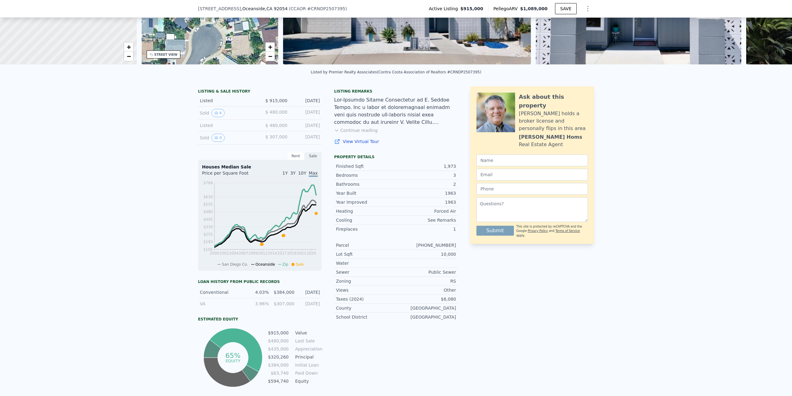
scroll to position [91, 0]
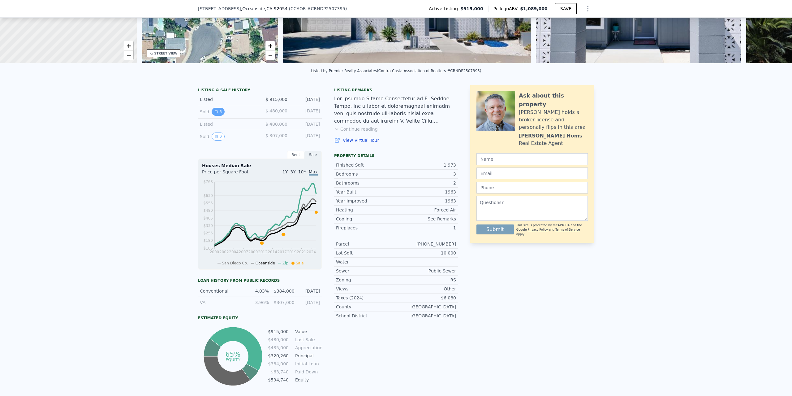
click at [218, 116] on button "6" at bounding box center [218, 112] width 13 height 8
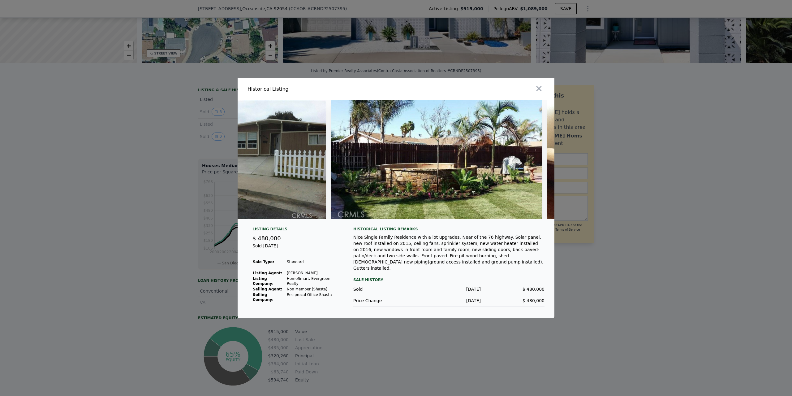
scroll to position [0, 0]
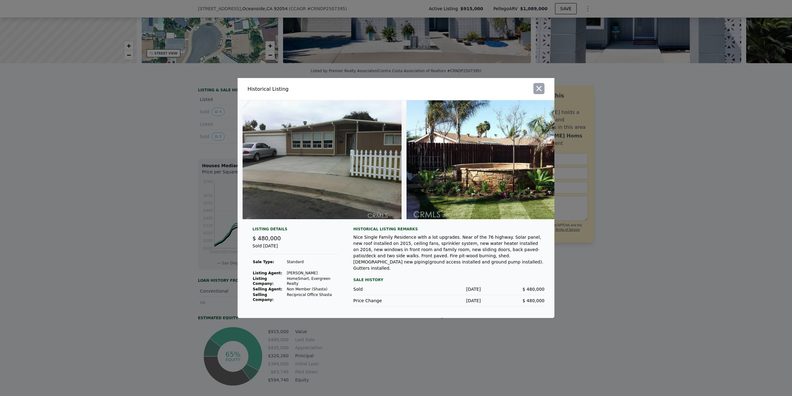
click at [539, 88] on icon "button" at bounding box center [539, 88] width 9 height 9
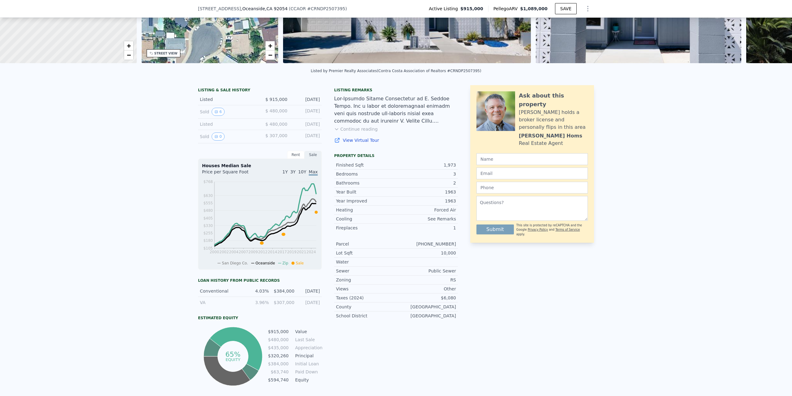
drag, startPoint x: 123, startPoint y: 216, endPoint x: 112, endPoint y: 213, distance: 12.2
drag, startPoint x: 112, startPoint y: 213, endPoint x: 86, endPoint y: 203, distance: 27.5
click at [86, 203] on div "LISTING & SALE HISTORY Listed $ 915,000 [DATE] Sold 6 $ 480,000 [DATE] Listed $…" at bounding box center [396, 247] width 792 height 334
click at [217, 114] on button "6" at bounding box center [218, 112] width 13 height 8
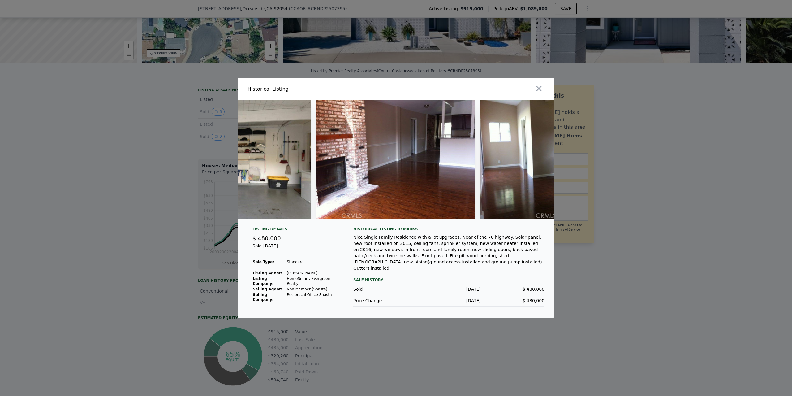
scroll to position [0, 669]
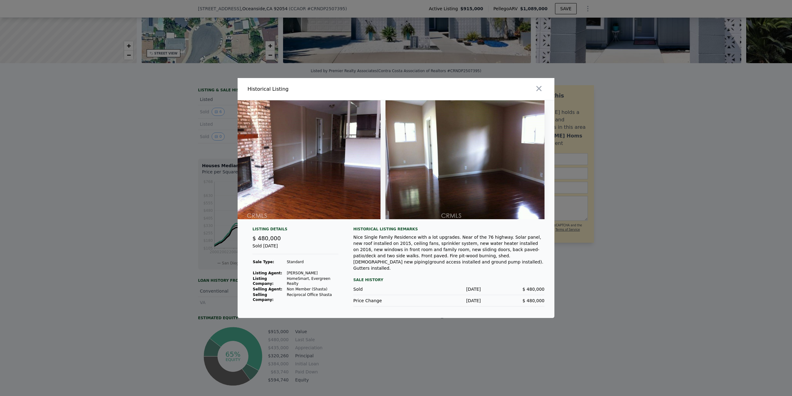
click at [188, 216] on div at bounding box center [396, 198] width 792 height 396
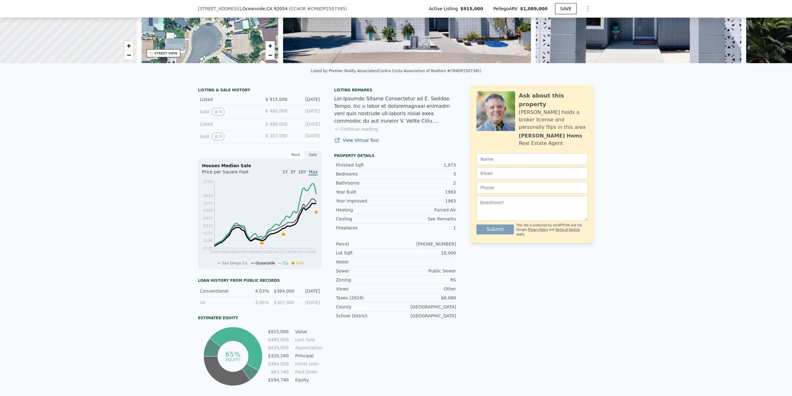
drag, startPoint x: 95, startPoint y: 233, endPoint x: 60, endPoint y: 206, distance: 44.7
click at [58, 207] on div "LISTING & SALE HISTORY Listed $ 915,000 [DATE] Sold 6 $ 480,000 [DATE] Listed $…" at bounding box center [396, 247] width 792 height 334
drag, startPoint x: 169, startPoint y: 235, endPoint x: 148, endPoint y: 235, distance: 21.0
click at [148, 235] on div "LISTING & SALE HISTORY Listed $ 915,000 [DATE] Sold 6 $ 480,000 [DATE] Listed $…" at bounding box center [396, 247] width 792 height 334
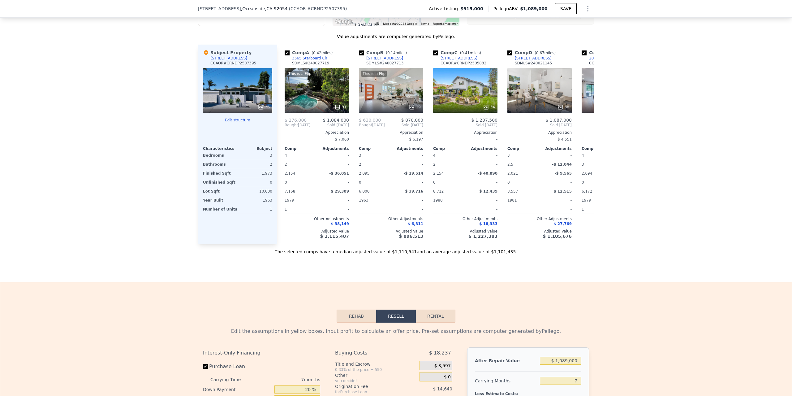
scroll to position [678, 0]
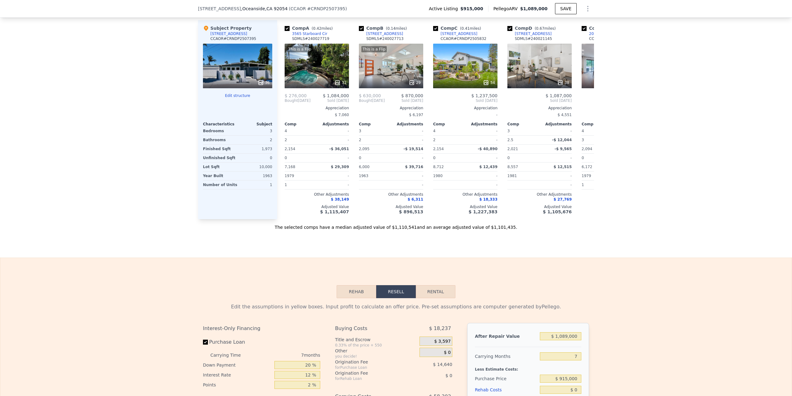
drag, startPoint x: 143, startPoint y: 293, endPoint x: 141, endPoint y: 286, distance: 6.6
drag, startPoint x: 141, startPoint y: 286, endPoint x: 144, endPoint y: 282, distance: 5.5
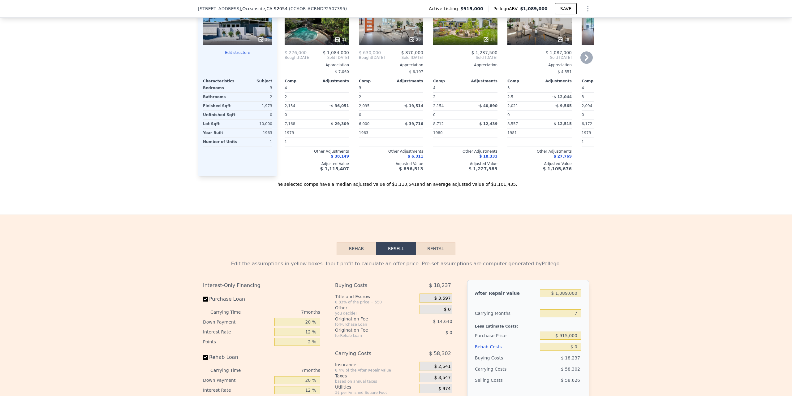
scroll to position [822, 0]
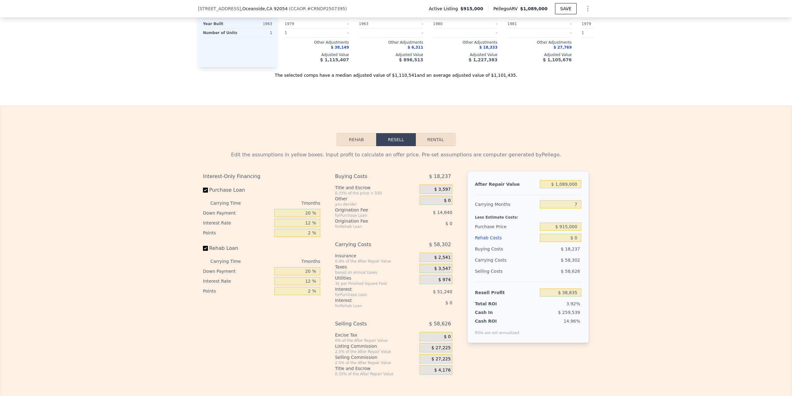
drag, startPoint x: 83, startPoint y: 264, endPoint x: 48, endPoint y: 251, distance: 36.8
click at [48, 251] on div "Edit the assumptions in yellow boxes. Input profit to calculate an offer price.…" at bounding box center [395, 261] width 791 height 230
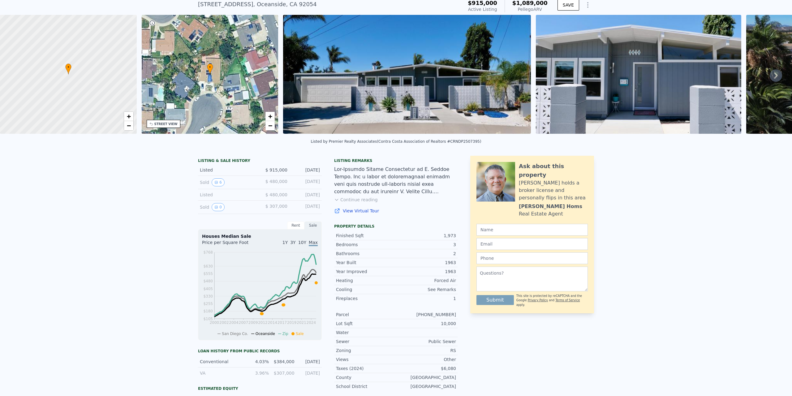
scroll to position [2, 0]
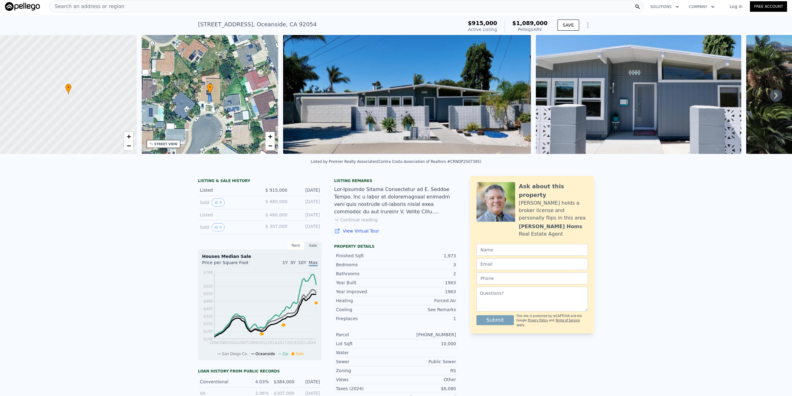
click at [353, 234] on link "View Virtual Tour" at bounding box center [396, 231] width 124 height 6
drag, startPoint x: 688, startPoint y: 201, endPoint x: 651, endPoint y: 191, distance: 37.7
click at [651, 191] on div "LISTING & SALE HISTORY Listed $ 915,000 [DATE] Sold 6 $ 480,000 [DATE] Listed $…" at bounding box center [396, 338] width 792 height 334
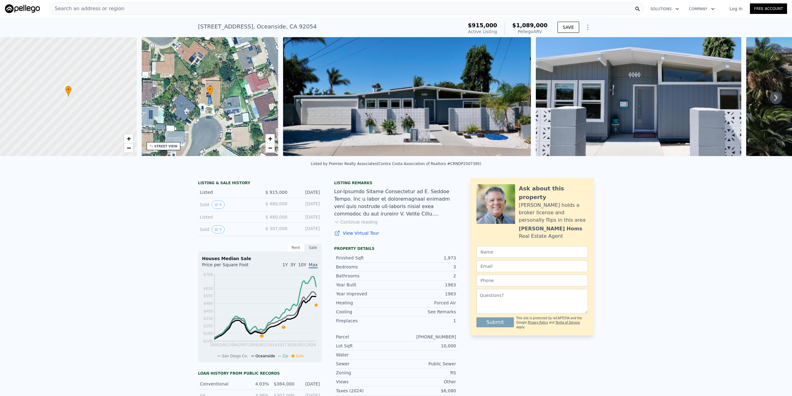
click at [585, 30] on icon "Show Options" at bounding box center [587, 27] width 7 height 7
click at [679, 259] on div "LISTING & SALE HISTORY Listed $ 915,000 [DATE] Sold 6 $ 480,000 [DATE] Listed $…" at bounding box center [396, 340] width 792 height 334
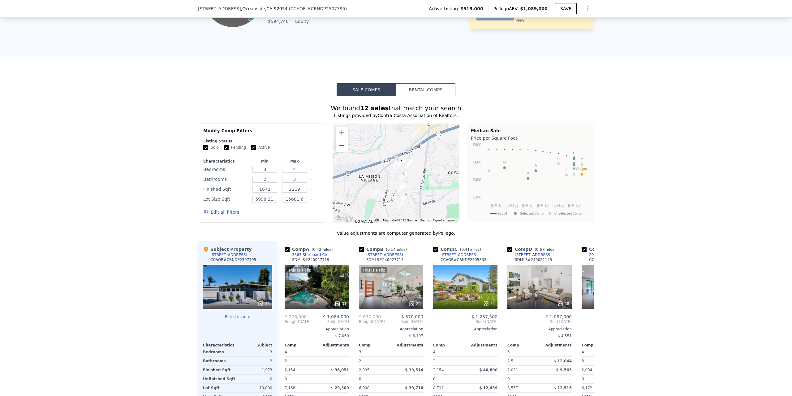
scroll to position [462, 0]
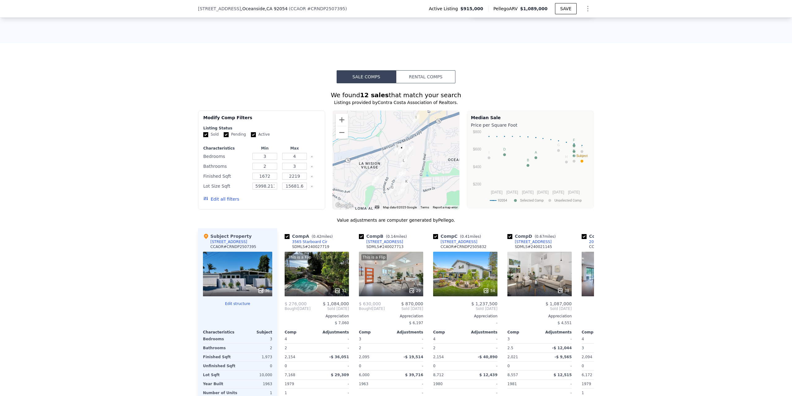
drag, startPoint x: 146, startPoint y: 153, endPoint x: 130, endPoint y: 143, distance: 19.2
click at [130, 143] on div "We found 12 sales that match your search Listings provided by Contra Costa Asso…" at bounding box center [396, 260] width 792 height 355
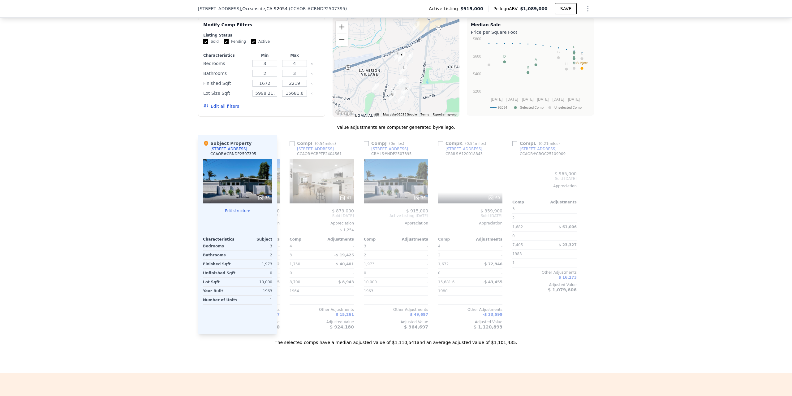
scroll to position [0, 0]
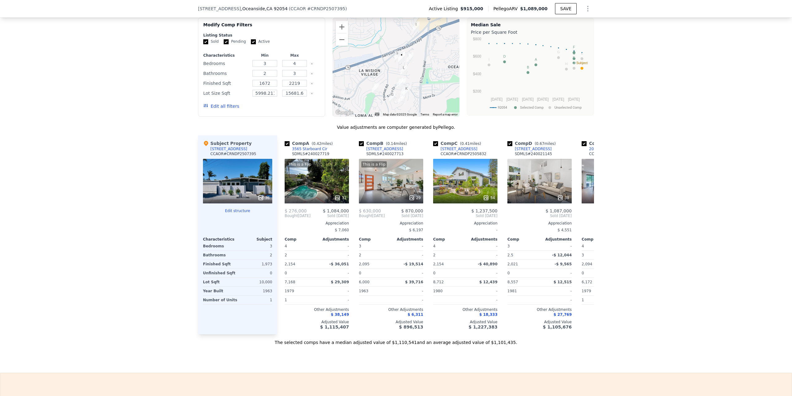
drag, startPoint x: 708, startPoint y: 257, endPoint x: 669, endPoint y: 291, distance: 51.5
click at [673, 290] on div "We found 12 sales that match your search Listings provided by Contra Costa Asso…" at bounding box center [396, 167] width 792 height 355
